Goal: Task Accomplishment & Management: Complete application form

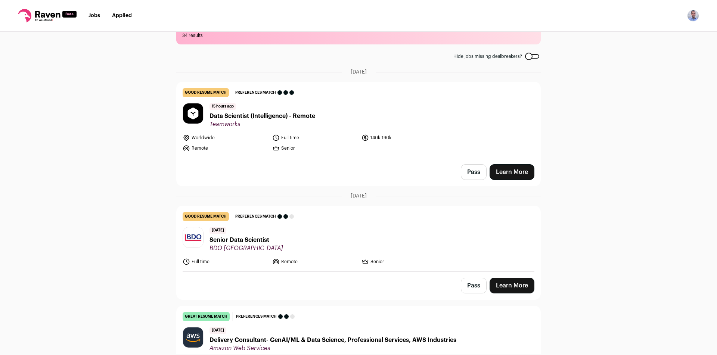
scroll to position [37, 0]
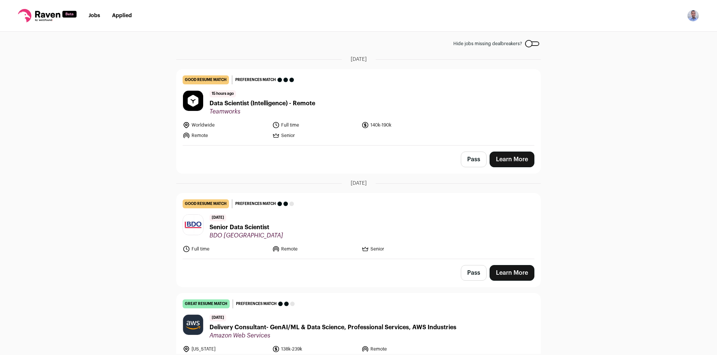
click at [279, 101] on span "Data Scientist (Intelligence) - Remote" at bounding box center [262, 103] width 106 height 9
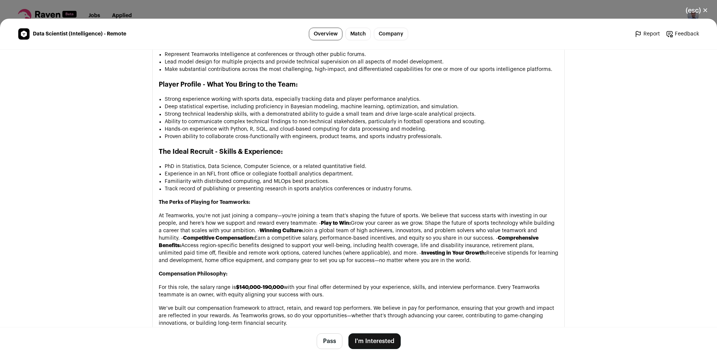
scroll to position [672, 0]
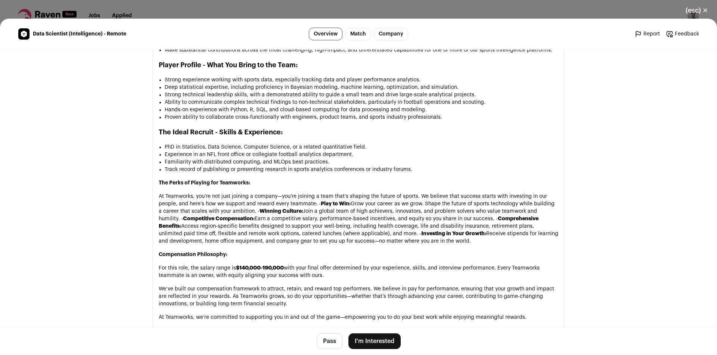
click at [322, 346] on button "Pass" at bounding box center [330, 341] width 26 height 16
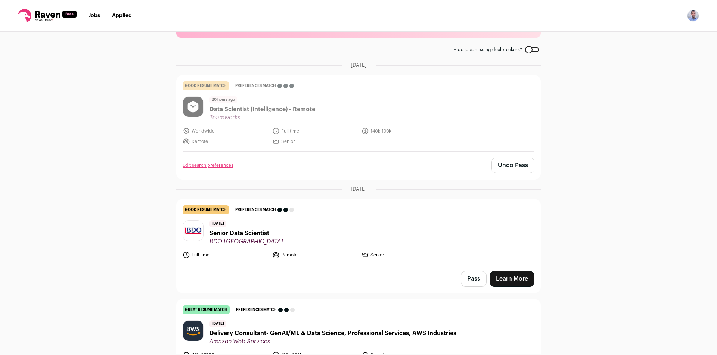
scroll to position [75, 0]
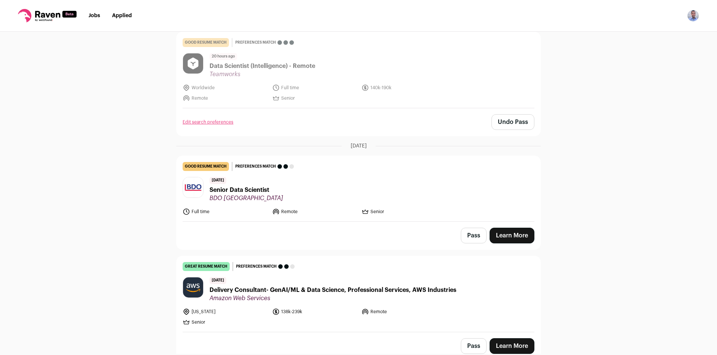
click at [507, 241] on link "Learn More" at bounding box center [511, 236] width 45 height 16
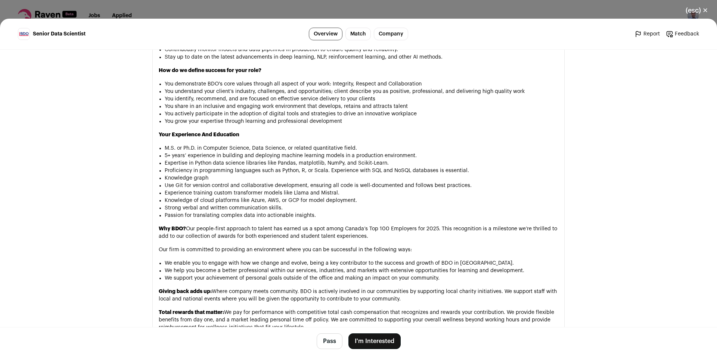
scroll to position [709, 0]
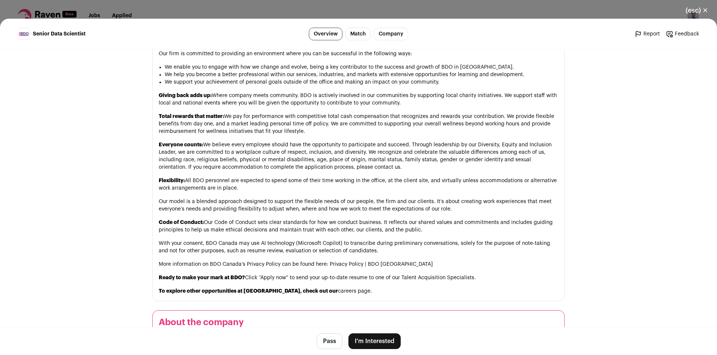
click at [324, 340] on button "Pass" at bounding box center [330, 341] width 26 height 16
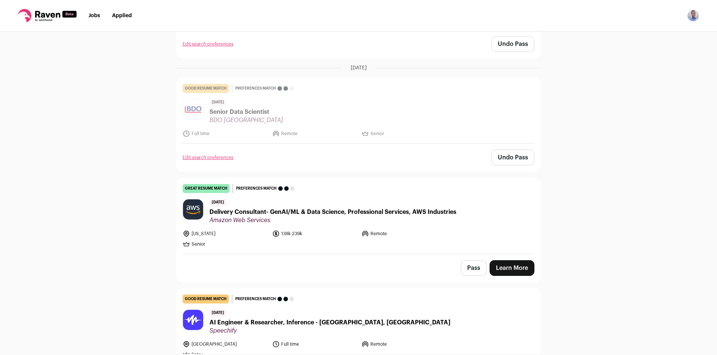
scroll to position [254, 0]
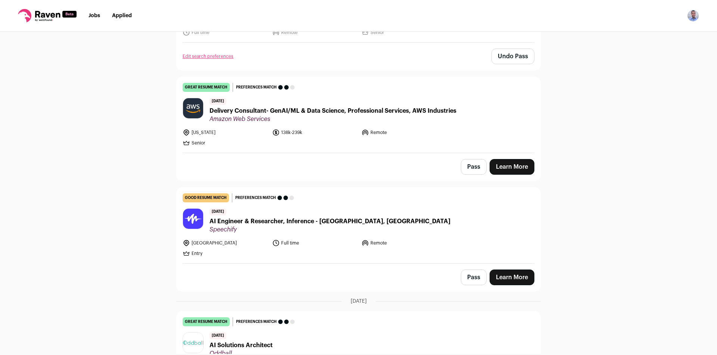
click at [493, 169] on link "Learn More" at bounding box center [511, 167] width 45 height 16
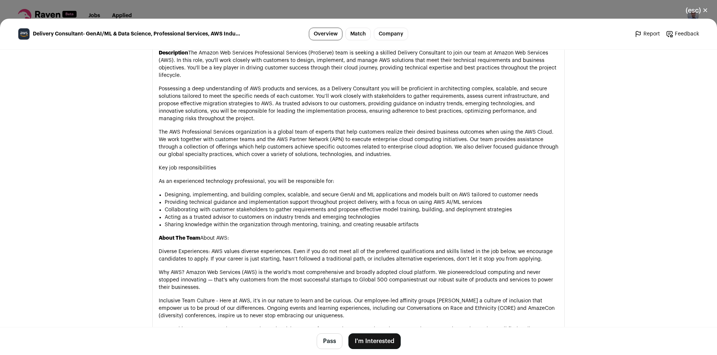
scroll to position [0, 0]
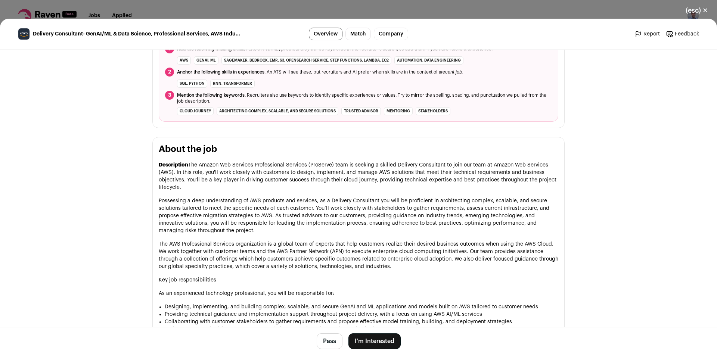
click at [286, 180] on p "Description The Amazon Web Services Professional Services (ProServe) team is se…" at bounding box center [358, 176] width 399 height 30
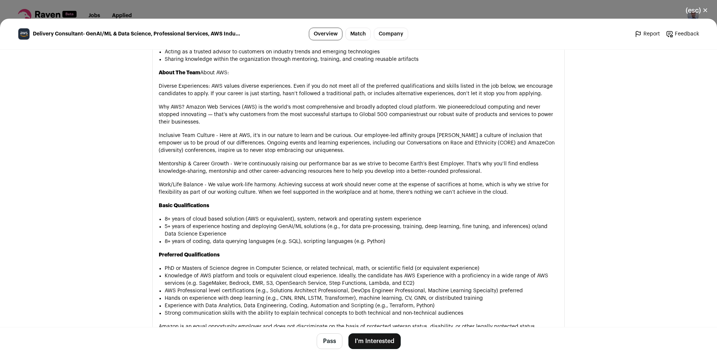
scroll to position [553, 0]
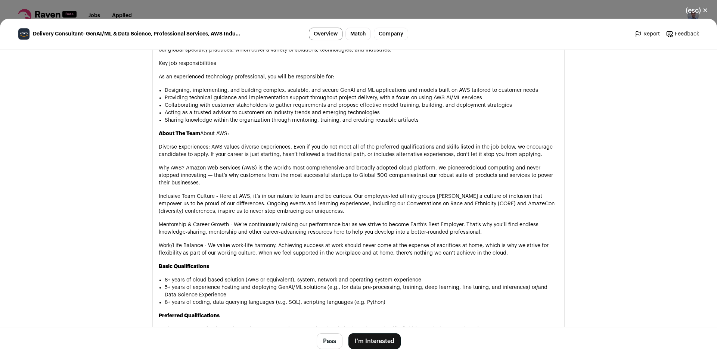
click at [326, 346] on button "Pass" at bounding box center [330, 341] width 26 height 16
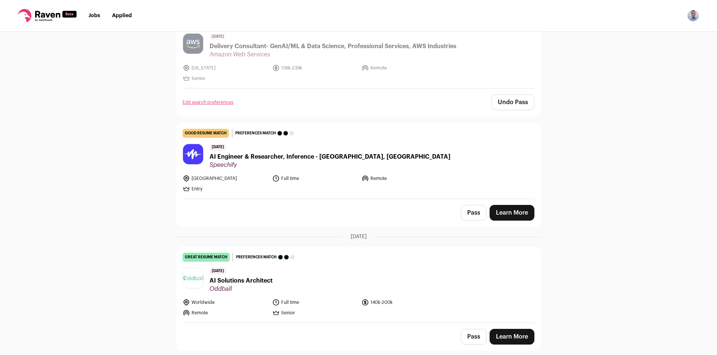
scroll to position [336, 0]
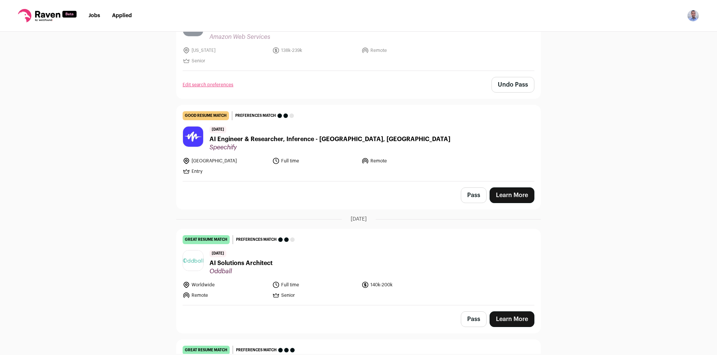
click at [514, 196] on link "Learn More" at bounding box center [511, 195] width 45 height 16
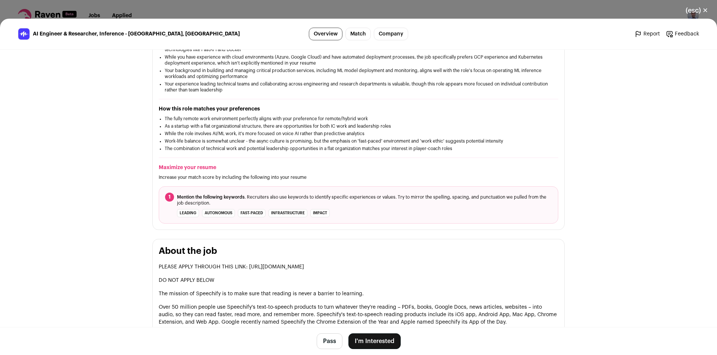
scroll to position [87, 0]
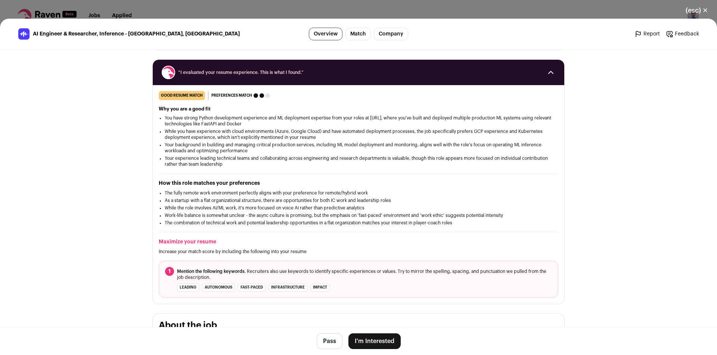
click at [369, 339] on button "I'm Interested" at bounding box center [374, 341] width 52 height 16
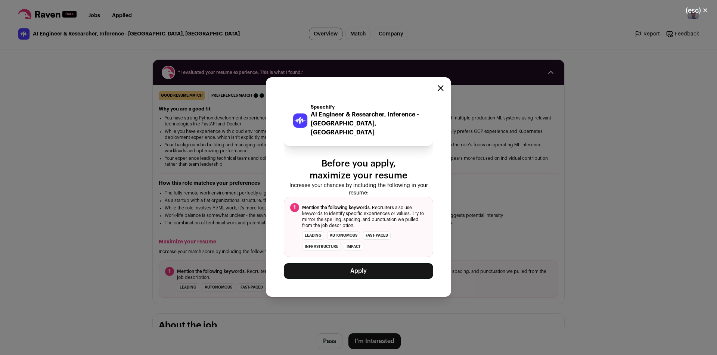
click at [358, 269] on button "Apply" at bounding box center [358, 271] width 149 height 16
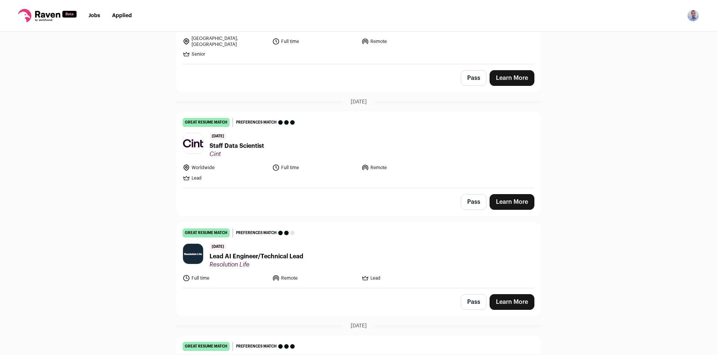
scroll to position [586, 0]
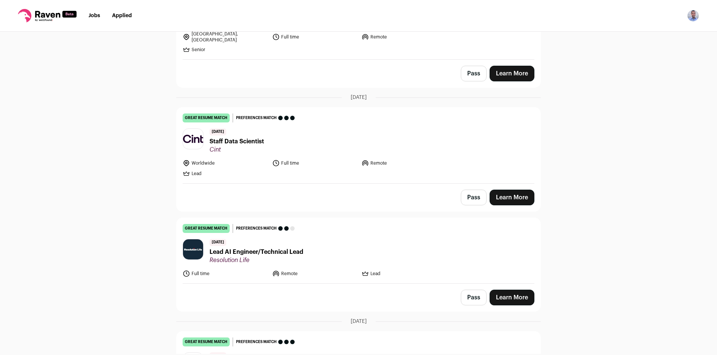
click at [511, 194] on link "Learn More" at bounding box center [511, 198] width 45 height 16
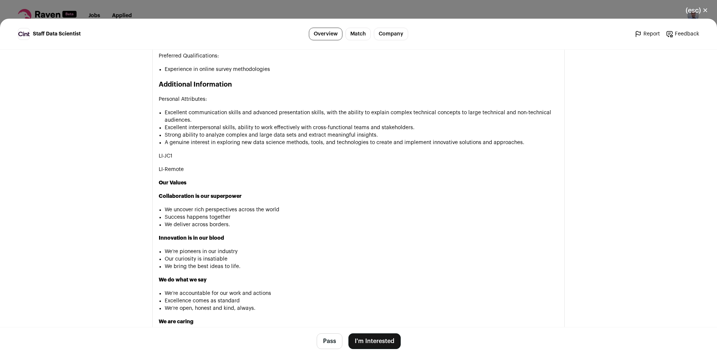
scroll to position [933, 0]
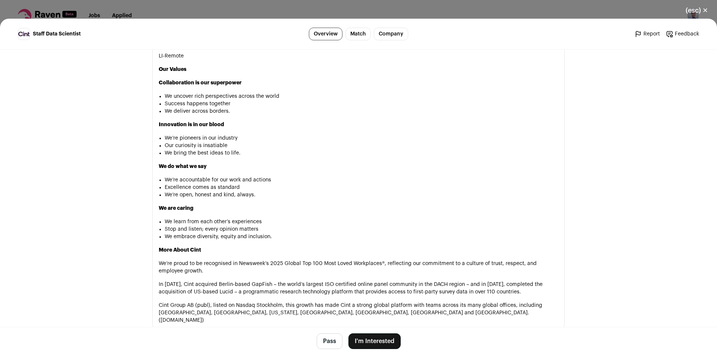
click at [328, 343] on button "Pass" at bounding box center [330, 341] width 26 height 16
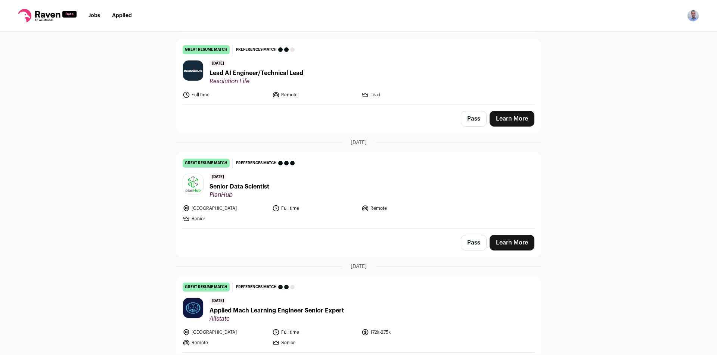
scroll to position [765, 0]
click at [506, 111] on link "Learn More" at bounding box center [511, 119] width 45 height 16
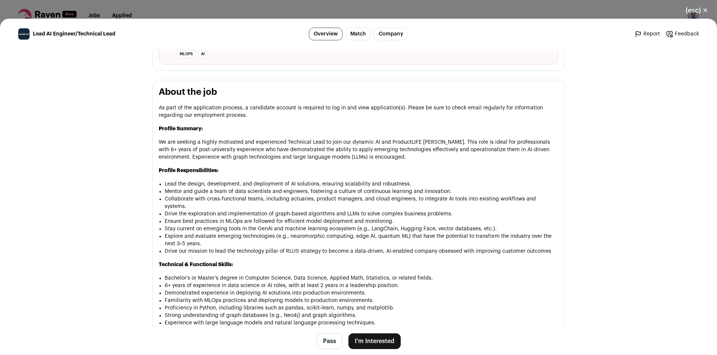
scroll to position [336, 0]
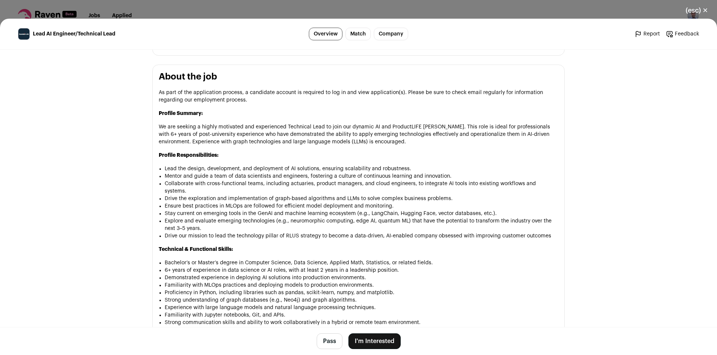
click at [690, 14] on button "(esc) ✕" at bounding box center [696, 10] width 40 height 16
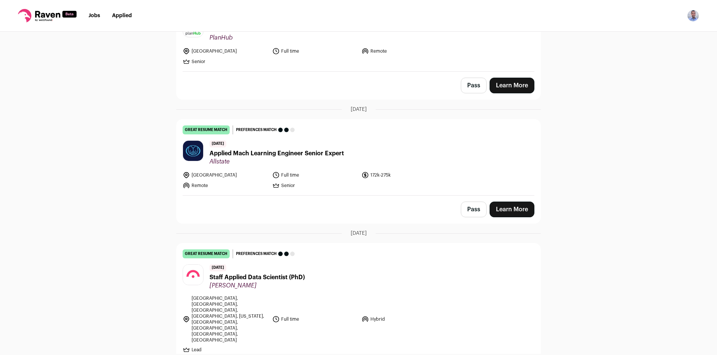
scroll to position [1071, 0]
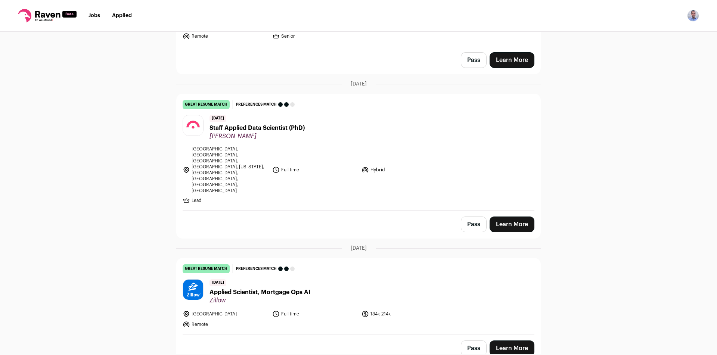
click at [476, 217] on button "Pass" at bounding box center [474, 225] width 26 height 16
